Goal: Task Accomplishment & Management: Use online tool/utility

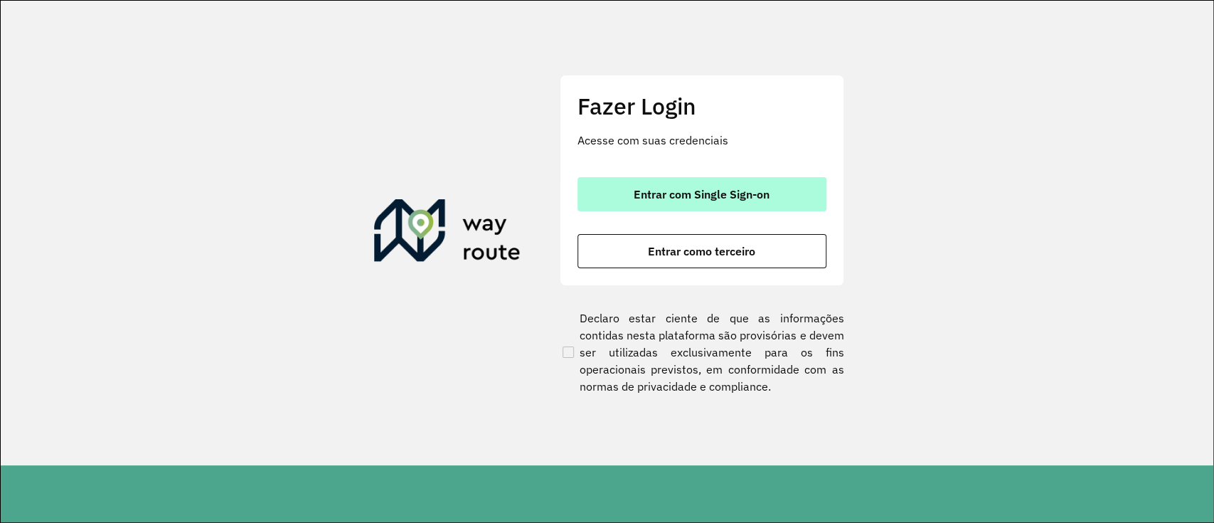
click at [697, 199] on font "Entrar com Single Sign-on" at bounding box center [702, 194] width 136 height 14
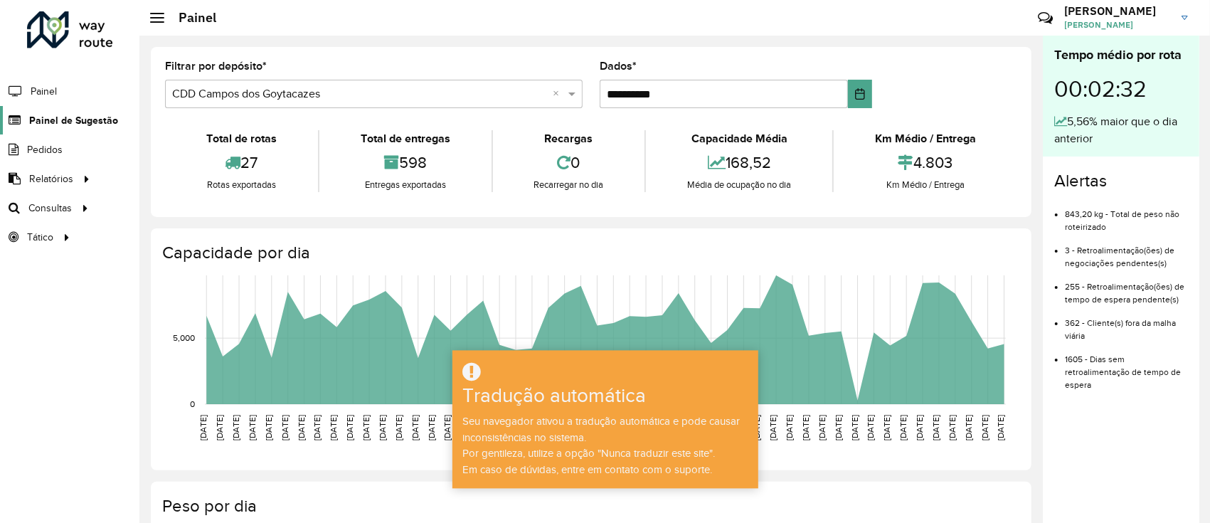
click at [87, 127] on span "Painel de Sugestão" at bounding box center [73, 120] width 89 height 15
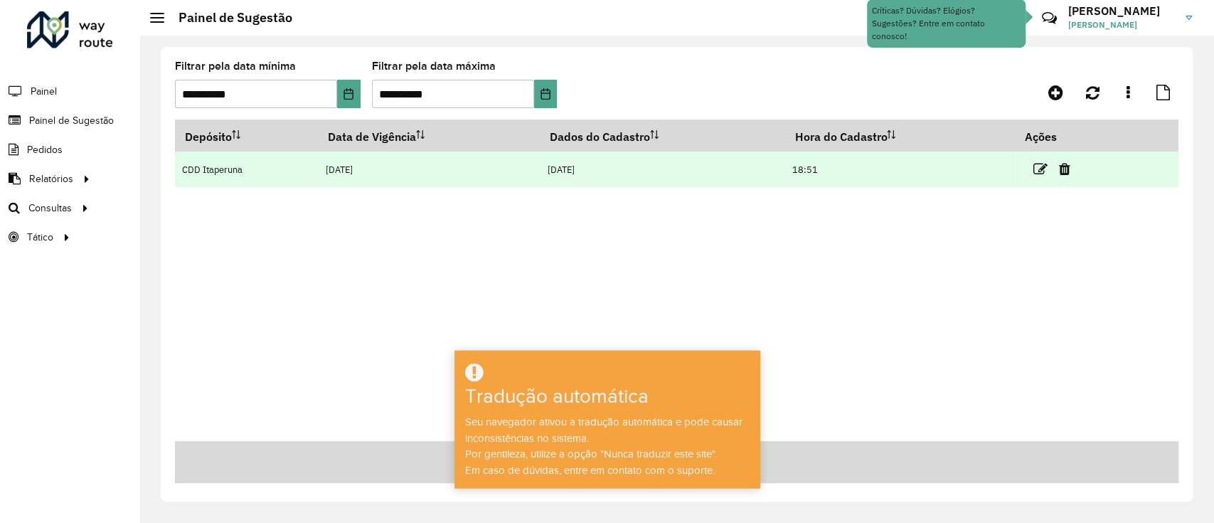
click at [1039, 161] on link at bounding box center [1041, 168] width 14 height 19
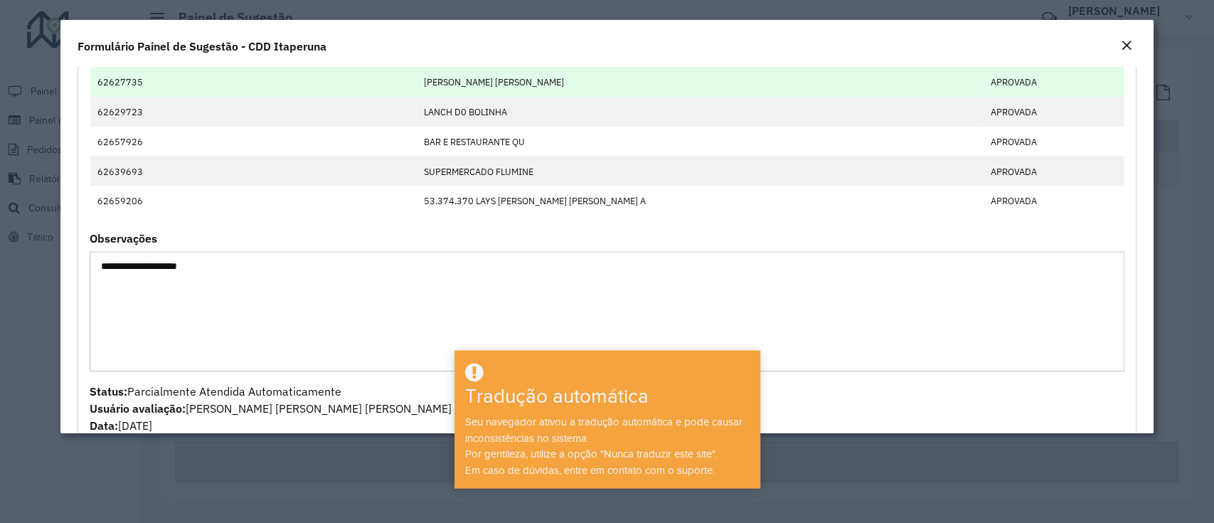
scroll to position [660, 0]
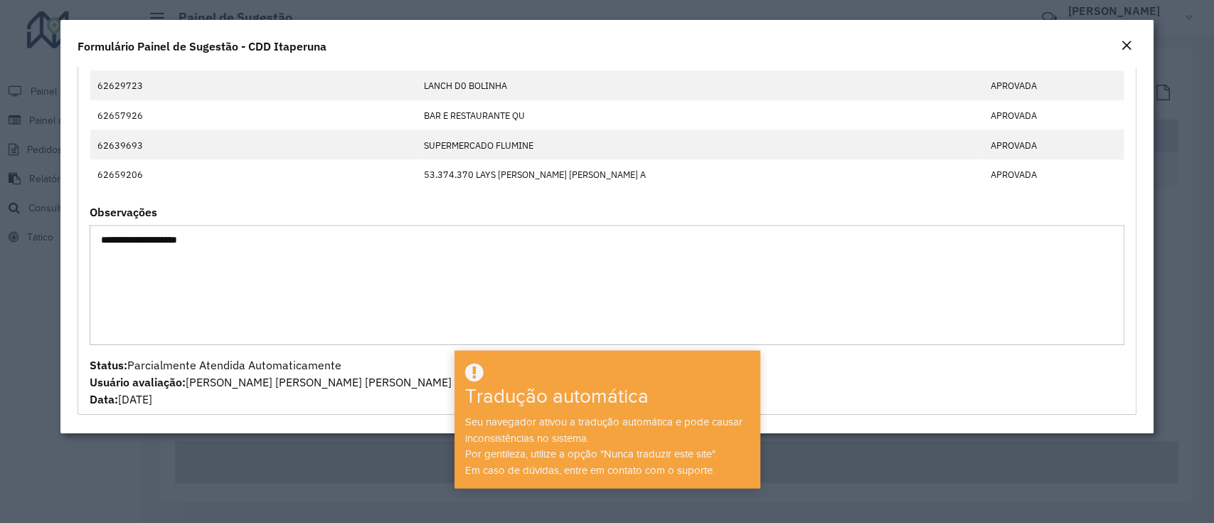
click at [1129, 49] on em "Fechar" at bounding box center [1126, 45] width 11 height 11
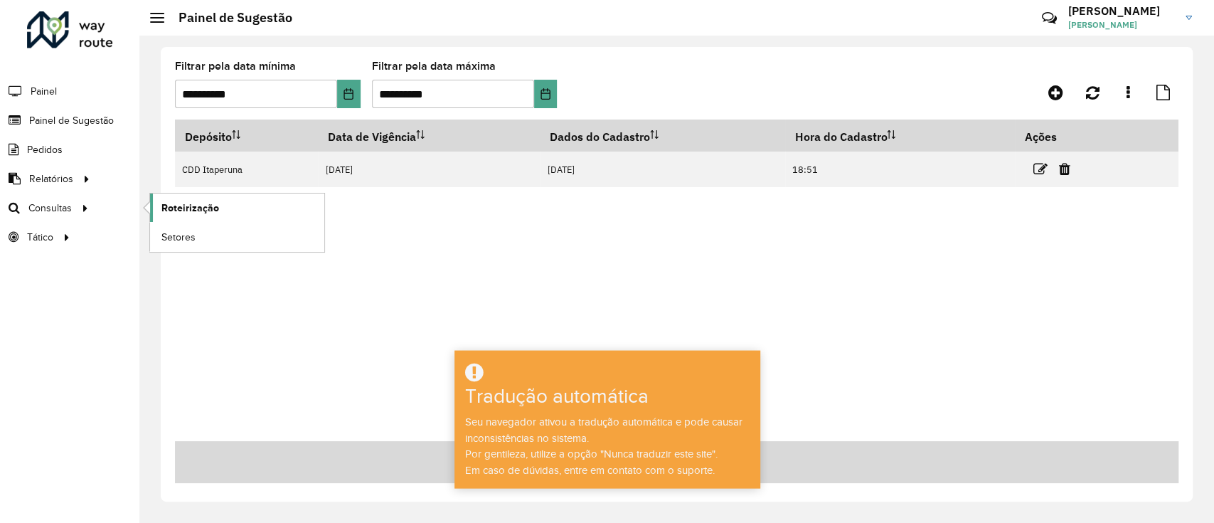
click at [174, 209] on font "Roteirização" at bounding box center [190, 207] width 58 height 11
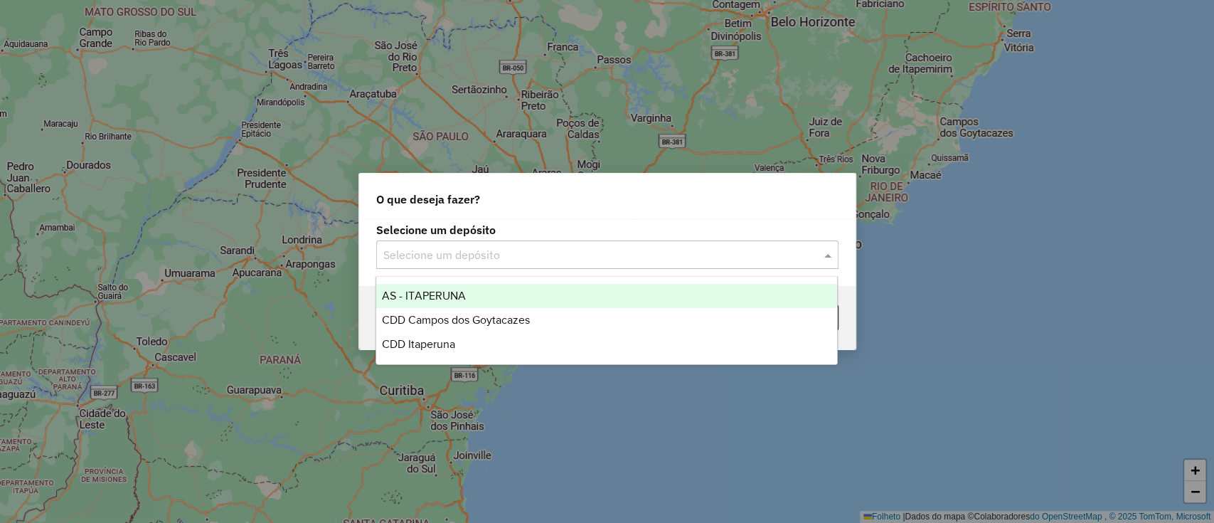
click at [416, 247] on input "text" at bounding box center [593, 255] width 420 height 17
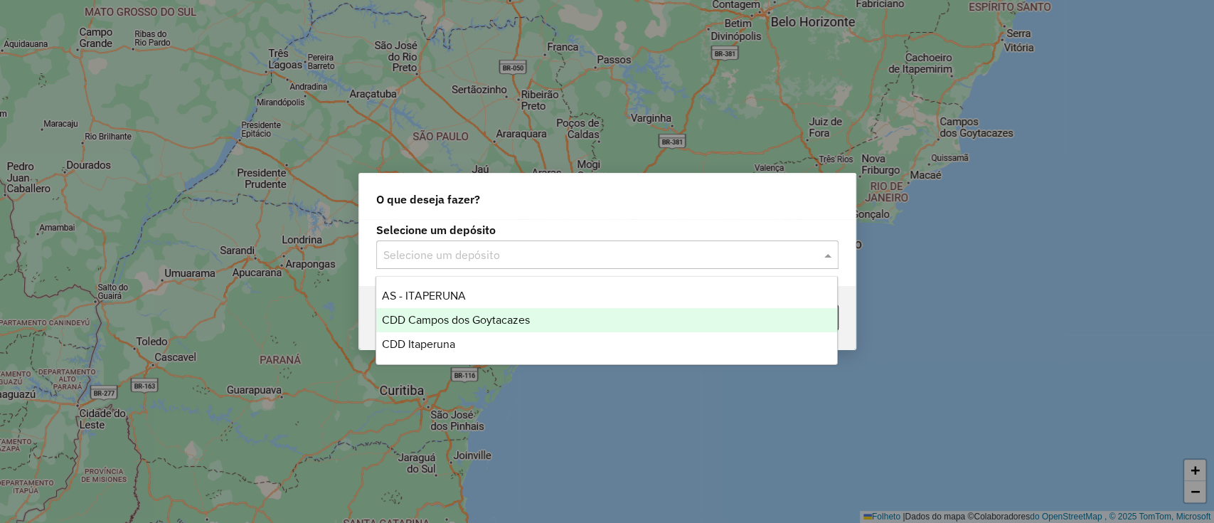
click at [451, 322] on font "CDD Campos dos Goytacazes" at bounding box center [456, 320] width 148 height 12
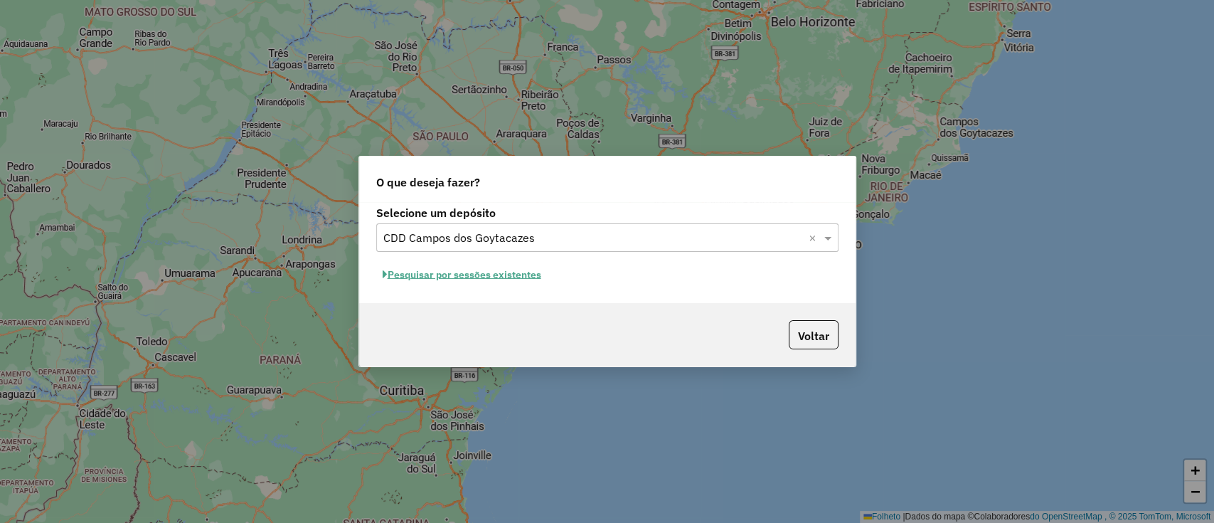
click at [497, 277] on font "Pesquisar por sessões existentes" at bounding box center [465, 274] width 154 height 13
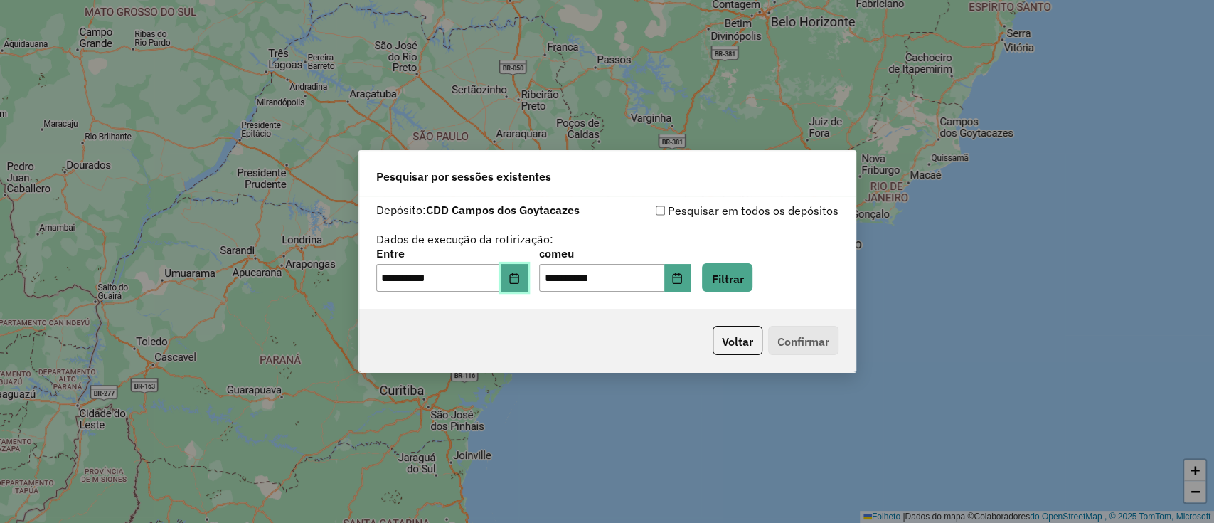
click at [527, 270] on button "Escolha a data" at bounding box center [514, 278] width 27 height 28
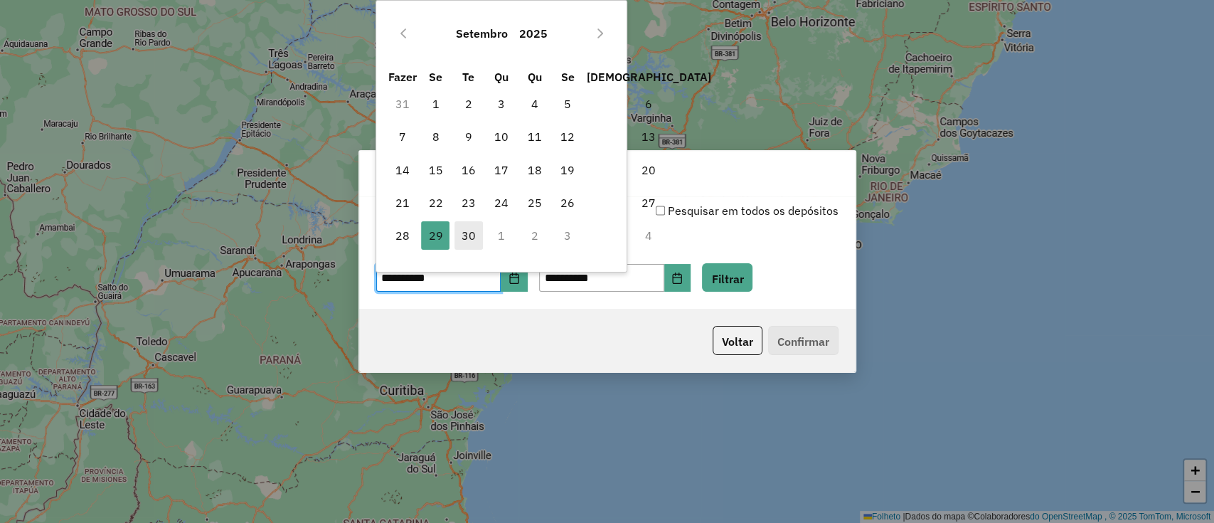
click at [470, 240] on font "30" at bounding box center [469, 235] width 14 height 14
type input "**********"
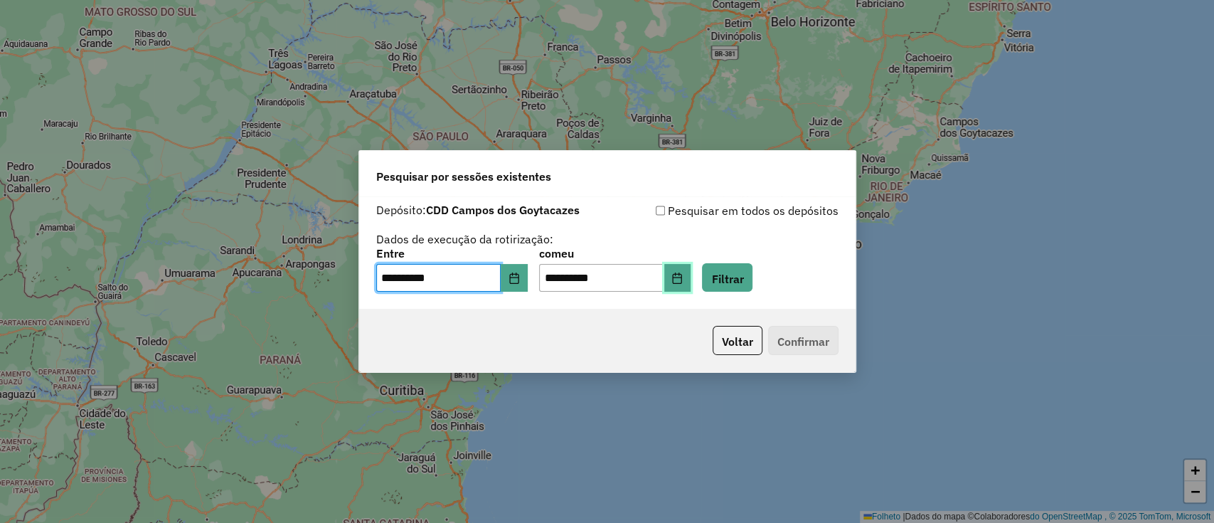
click at [683, 281] on icon "Escolha a data" at bounding box center [677, 277] width 11 height 11
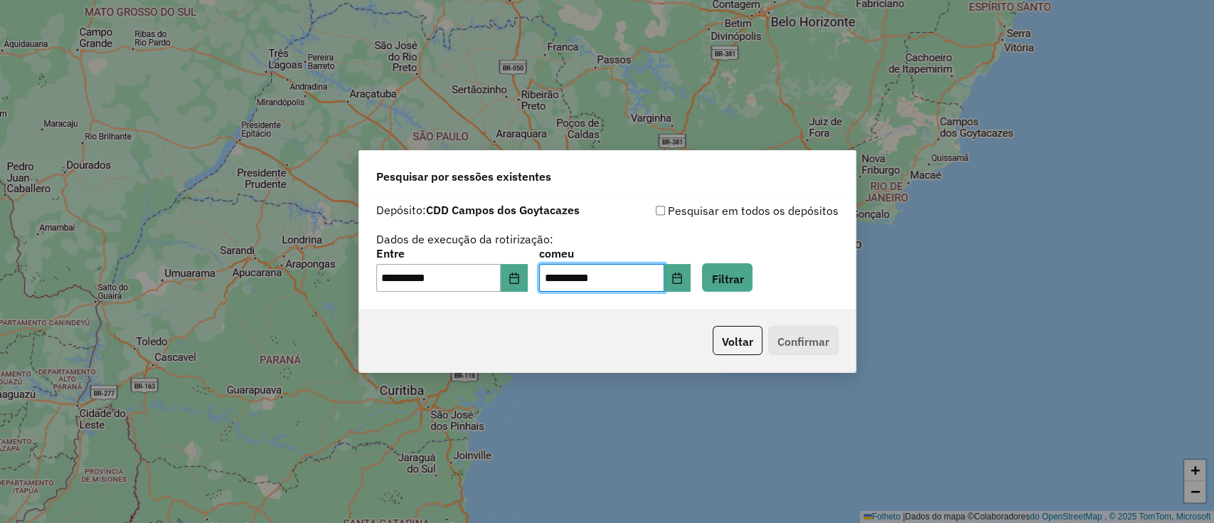
click at [777, 285] on div "**********" at bounding box center [607, 270] width 462 height 44
click at [743, 285] on font "Filtrar" at bounding box center [727, 278] width 32 height 14
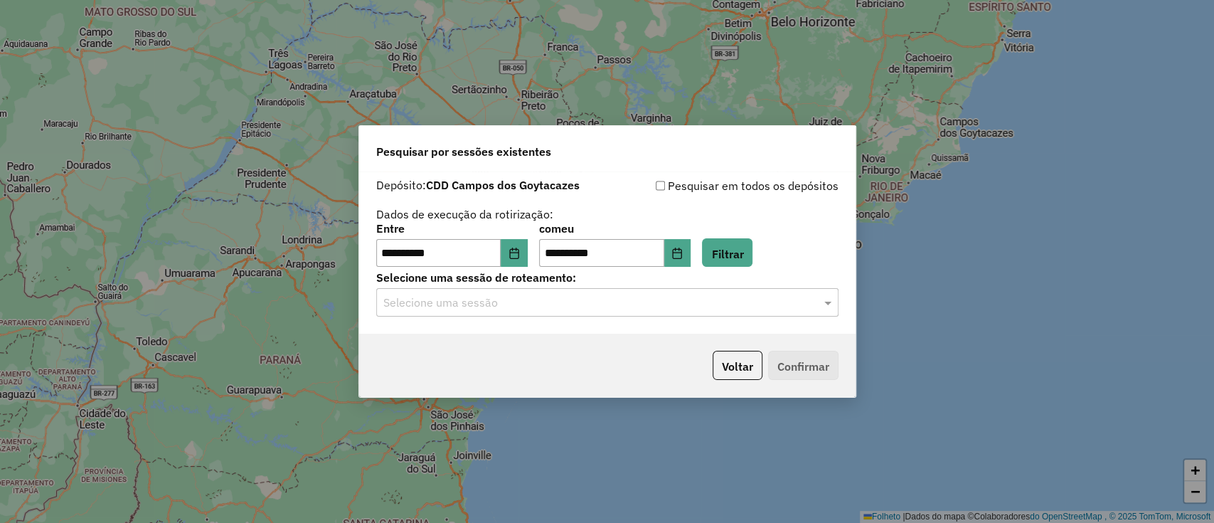
click at [655, 303] on input "text" at bounding box center [593, 303] width 420 height 17
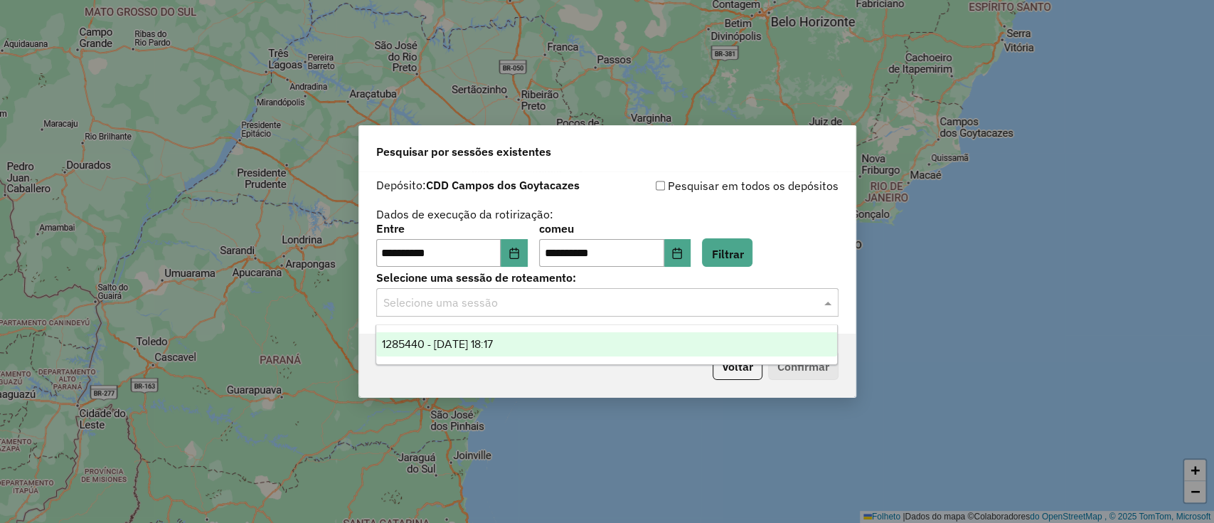
click at [665, 346] on div "1285440 - 30/09/2025 18:17" at bounding box center [606, 344] width 461 height 24
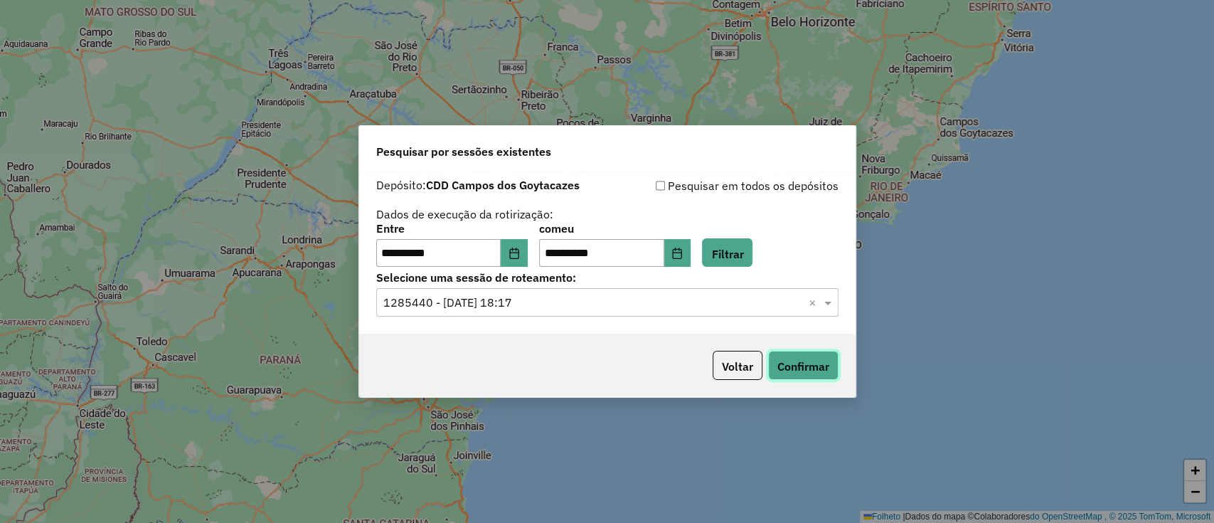
click at [800, 358] on font "Confirmar" at bounding box center [804, 365] width 52 height 14
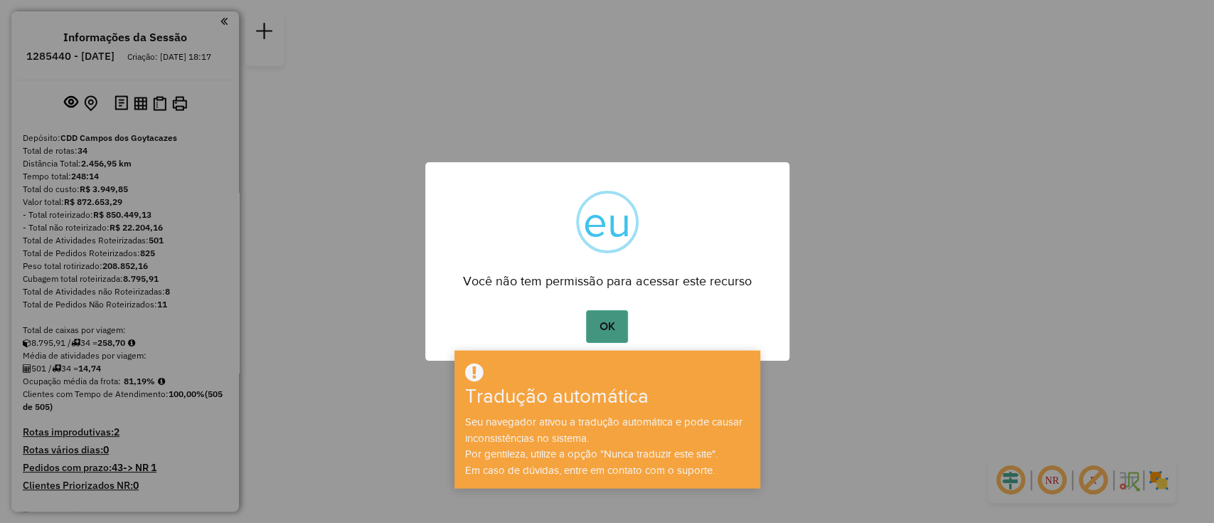
click at [612, 317] on button "OK" at bounding box center [607, 326] width 42 height 33
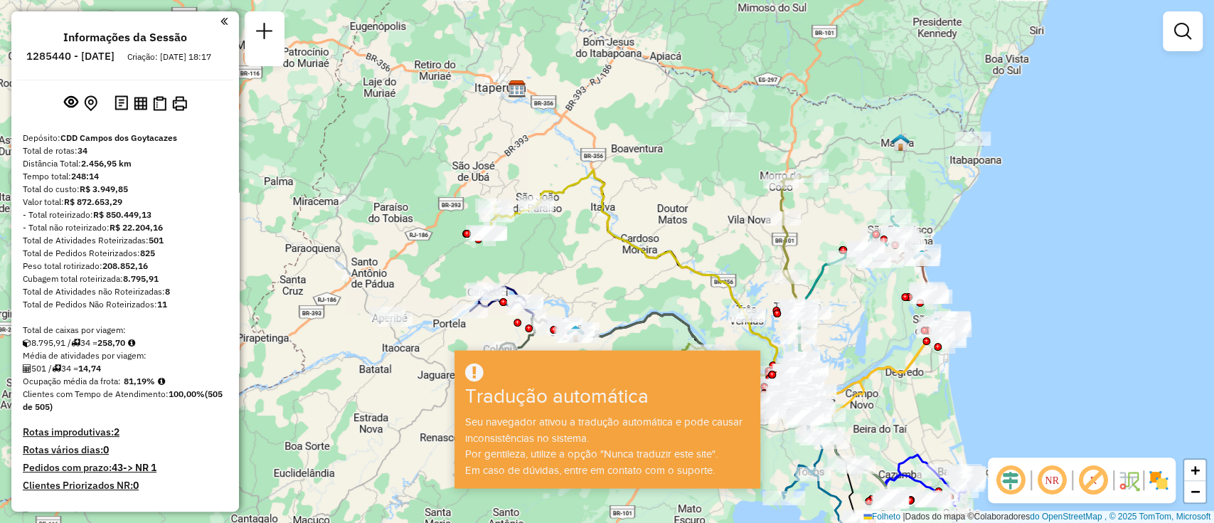
drag, startPoint x: 541, startPoint y: 242, endPoint x: 560, endPoint y: 268, distance: 32.6
click at [560, 268] on div "Janela de atendimento Grau de atendimento Capacidade Transportadoras Veículos C…" at bounding box center [607, 261] width 1214 height 523
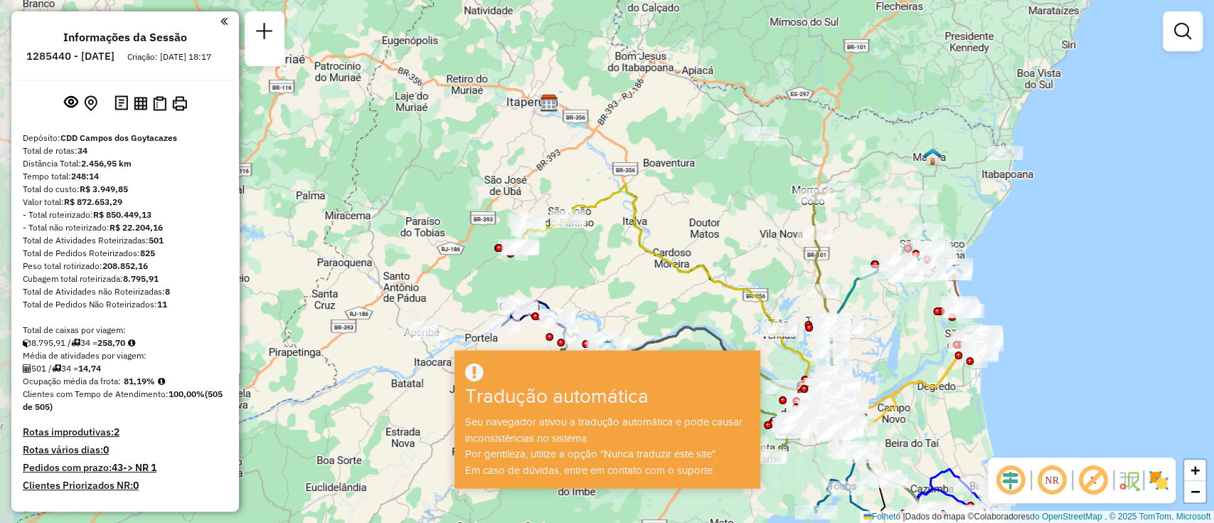
drag, startPoint x: 543, startPoint y: 231, endPoint x: 575, endPoint y: 245, distance: 35.0
click at [575, 245] on div "Janela de atendimento Grau de atendimento Capacidade Transportadoras Veículos C…" at bounding box center [607, 261] width 1214 height 523
